Goal: Transaction & Acquisition: Purchase product/service

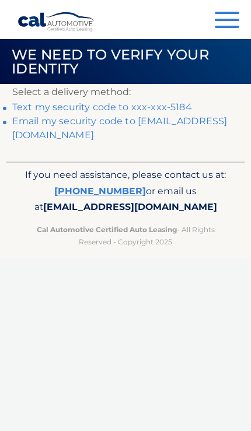
click at [217, 25] on button "Menu" at bounding box center [227, 21] width 25 height 19
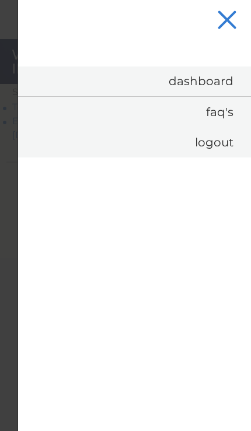
click at [213, 79] on link "Dashboard" at bounding box center [134, 82] width 233 height 30
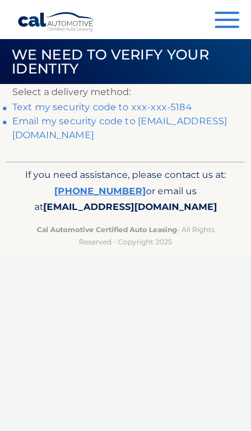
click at [201, 82] on header "We need to verify your identity" at bounding box center [125, 61] width 251 height 45
click at [175, 104] on link "Text my security code to xxx-xxx-5184" at bounding box center [102, 107] width 180 height 11
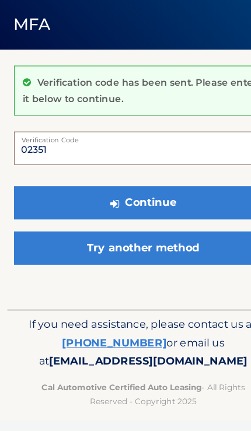
type input "023516"
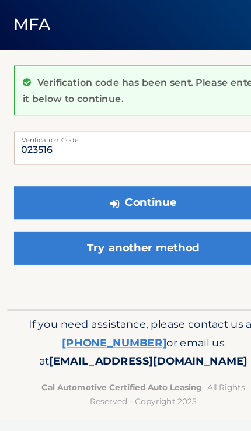
click at [125, 204] on button "Continue" at bounding box center [125, 218] width 226 height 29
click at [48, 204] on button "Continue" at bounding box center [125, 218] width 226 height 29
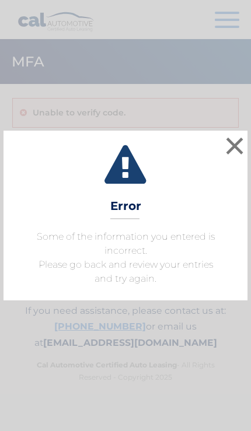
click at [240, 158] on button "×" at bounding box center [234, 145] width 23 height 23
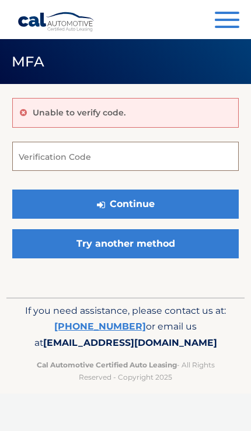
click at [34, 155] on input "Verification Code" at bounding box center [125, 156] width 226 height 29
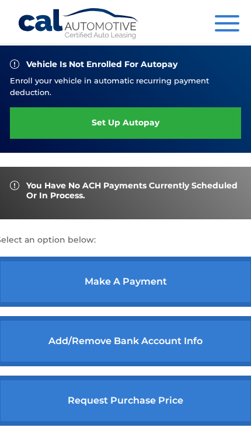
scroll to position [294, 0]
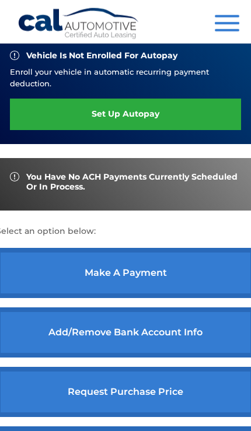
click at [162, 273] on link "make a payment" at bounding box center [125, 273] width 259 height 50
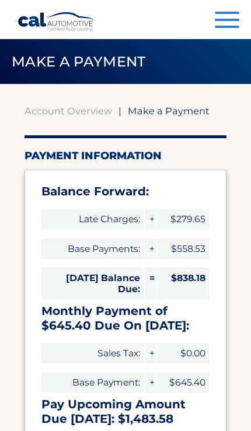
select select "NDVjMGUwODQtYzg4Ni00MTM2LWFmNWYtNjNkMDI5MGFkNWMw"
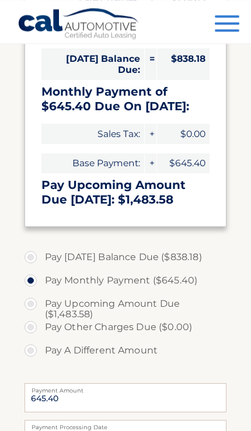
scroll to position [221, 0]
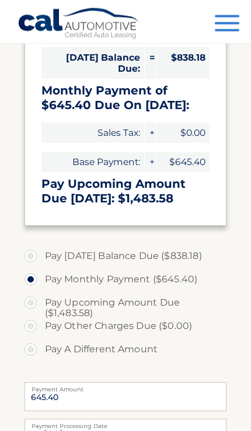
click at [173, 281] on label "Pay Monthly Payment ($645.40)" at bounding box center [126, 279] width 202 height 23
click at [41, 281] on input "Pay Monthly Payment ($645.40)" at bounding box center [35, 277] width 12 height 19
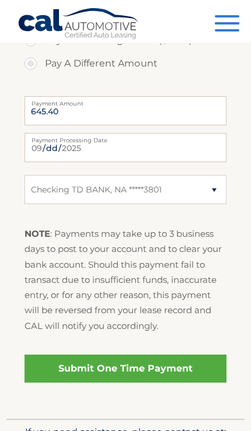
scroll to position [506, 0]
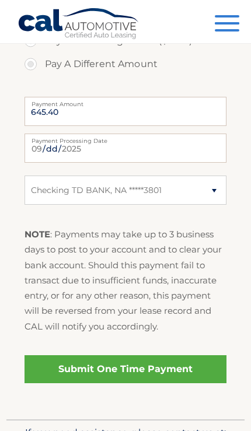
click at [151, 368] on link "Submit One Time Payment" at bounding box center [126, 369] width 202 height 28
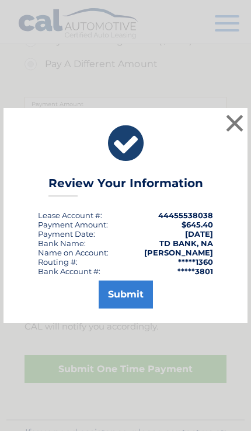
click at [145, 309] on button "Submit" at bounding box center [126, 295] width 54 height 28
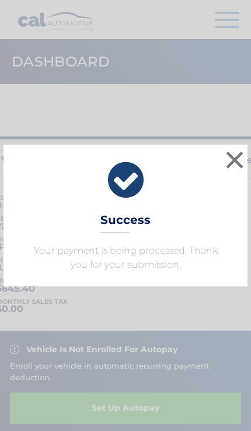
click at [239, 165] on button "×" at bounding box center [234, 159] width 23 height 23
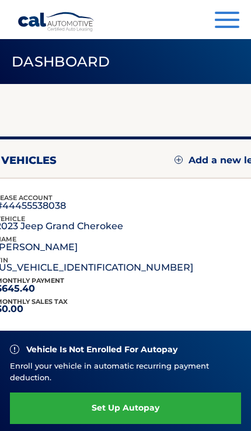
click at [250, 198] on img at bounding box center [255, 198] width 0 height 0
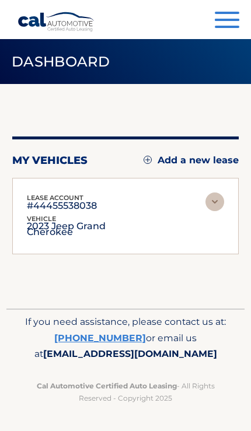
click at [223, 200] on img at bounding box center [214, 202] width 19 height 19
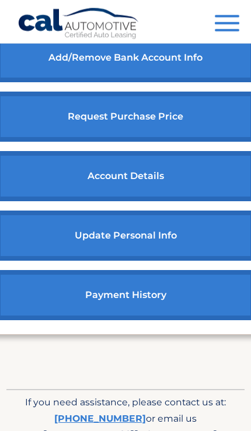
scroll to position [602, 0]
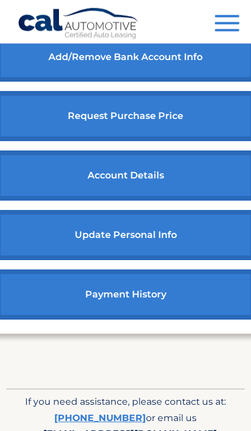
click at [177, 306] on link "payment history" at bounding box center [125, 295] width 259 height 50
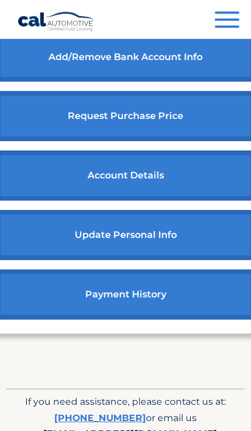
scroll to position [603, 0]
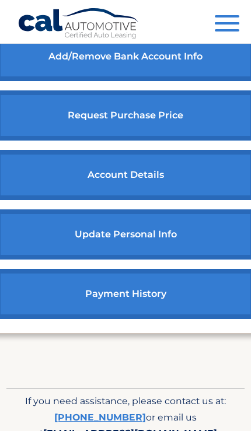
click at [194, 186] on link "account details" at bounding box center [125, 175] width 259 height 50
click at [138, 183] on link "account details" at bounding box center [125, 175] width 259 height 50
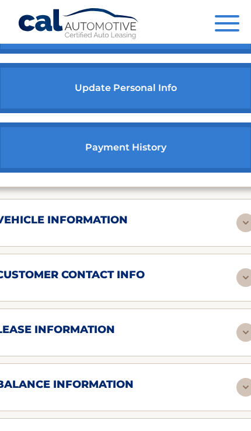
scroll to position [739, 0]
click at [236, 342] on img at bounding box center [245, 332] width 19 height 19
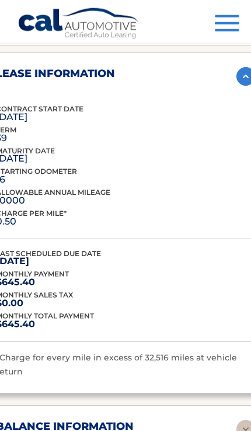
scroll to position [1012, 0]
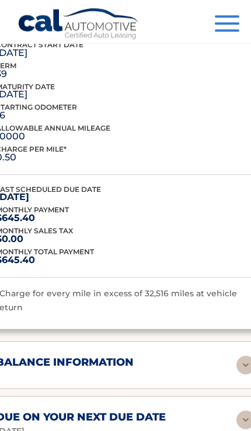
click at [236, 375] on img at bounding box center [245, 365] width 19 height 19
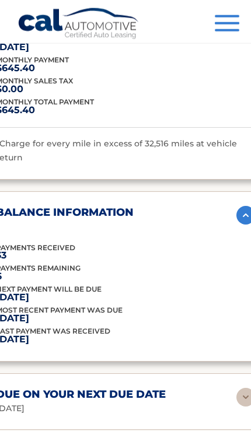
scroll to position [1210, 0]
